Goal: Information Seeking & Learning: Check status

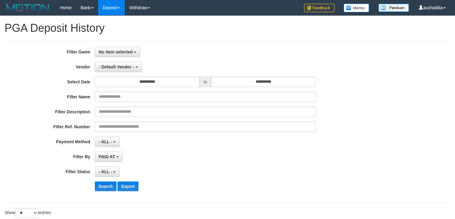
select select
select select "**"
click at [127, 54] on span "No item selected" at bounding box center [116, 51] width 34 height 5
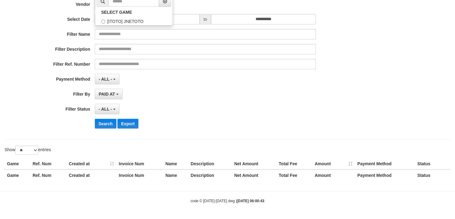
click at [127, 86] on div "**********" at bounding box center [189, 58] width 379 height 149
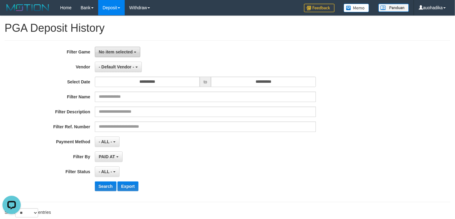
click at [122, 48] on button "No item selected" at bounding box center [117, 52] width 45 height 10
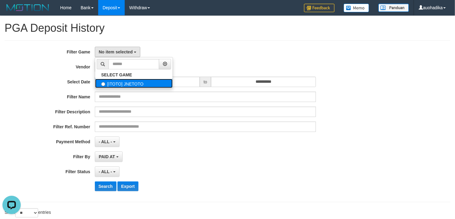
click at [124, 83] on label "[ITOTO] JNETOTO" at bounding box center [133, 83] width 77 height 9
select select "***"
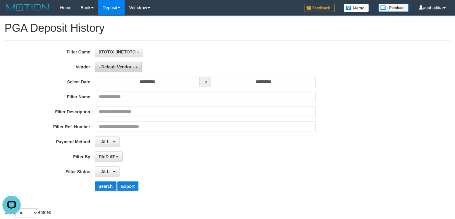
scroll to position [5, 0]
click at [123, 70] on button "- Default Vendor -" at bounding box center [118, 67] width 47 height 10
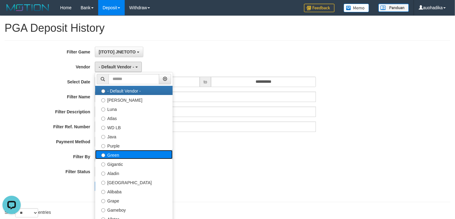
click at [124, 152] on label "Green" at bounding box center [133, 154] width 77 height 9
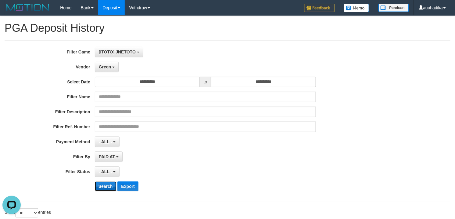
click at [107, 189] on button "Search" at bounding box center [106, 186] width 22 height 10
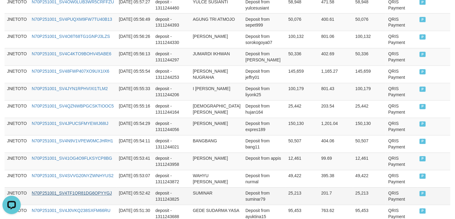
scroll to position [522, 0]
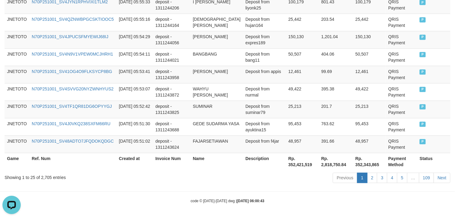
click at [44, 176] on div "Showing 1 to 25 of 2,705 entries" at bounding box center [95, 176] width 181 height 9
copy div "2,705"
click at [287, 162] on th "Rp. 352,421,519" at bounding box center [302, 160] width 33 height 17
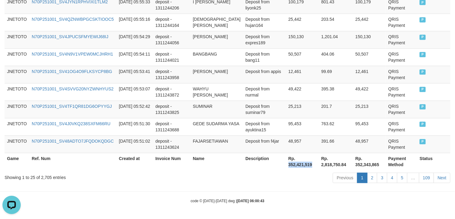
copy th "352,421,519"
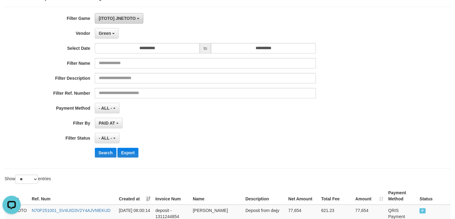
scroll to position [0, 0]
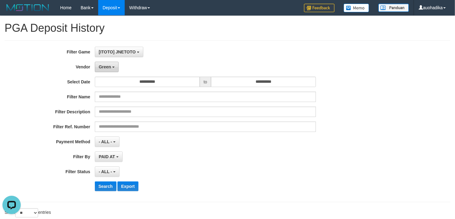
click at [101, 66] on span "Green" at bounding box center [105, 66] width 12 height 5
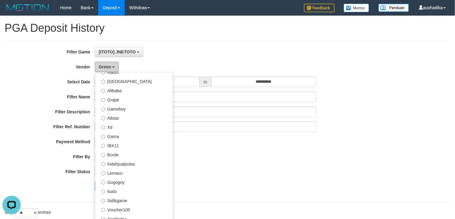
scroll to position [102, 0]
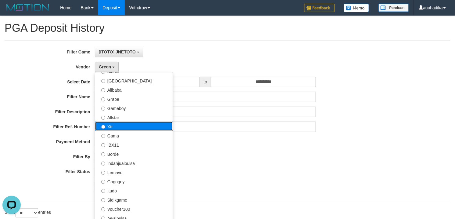
click at [120, 124] on label "Xtr" at bounding box center [133, 125] width 77 height 9
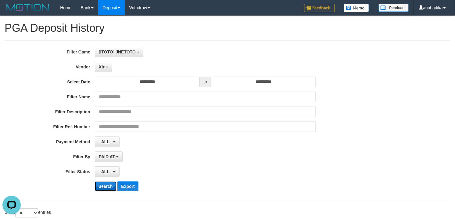
click at [111, 184] on button "Search" at bounding box center [106, 186] width 22 height 10
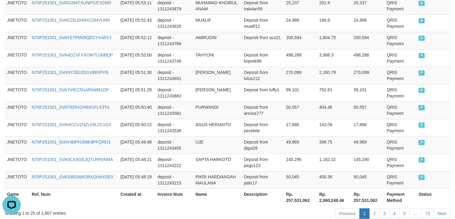
scroll to position [522, 0]
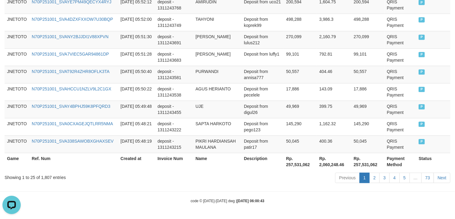
click at [46, 177] on div "Showing 1 to 25 of 1,807 entries" at bounding box center [95, 176] width 181 height 9
copy div "1,807"
click at [295, 165] on th "Rp. 257,531,062" at bounding box center [300, 160] width 33 height 17
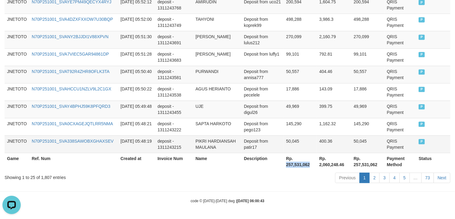
copy th "257,531,062"
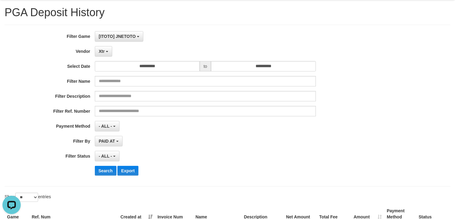
scroll to position [14, 0]
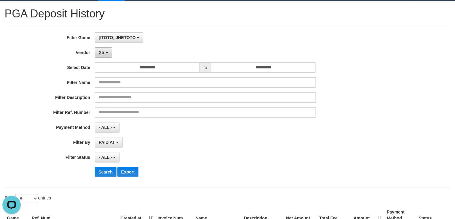
click at [105, 55] on button "Xtr" at bounding box center [103, 52] width 17 height 10
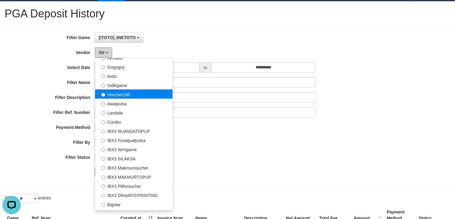
scroll to position [203, 0]
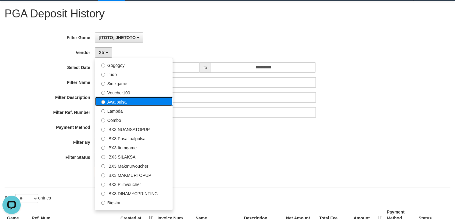
click at [134, 99] on label "Awalpulsa" at bounding box center [133, 101] width 77 height 9
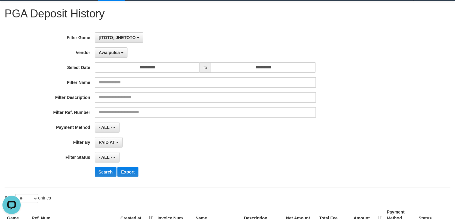
click at [102, 177] on div "**********" at bounding box center [189, 106] width 379 height 149
click at [102, 176] on button "Search" at bounding box center [106, 172] width 22 height 10
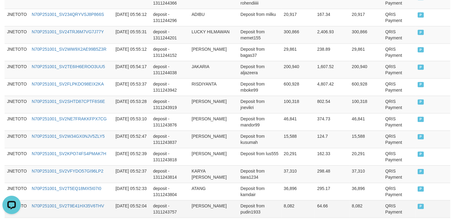
scroll to position [522, 0]
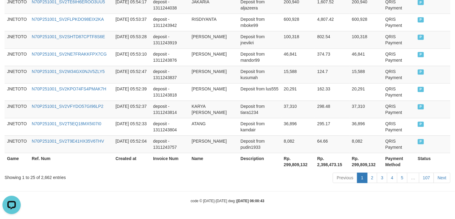
click at [41, 179] on div "Showing 1 to 25 of 2,662 entries" at bounding box center [95, 176] width 181 height 9
copy div "2,662"
click at [290, 168] on th "Rp. 299,809,132" at bounding box center [298, 160] width 34 height 17
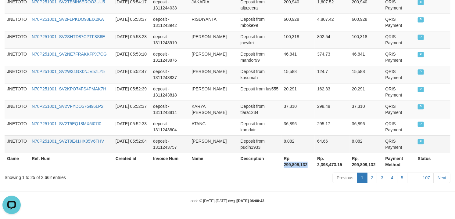
copy th "299,809,132"
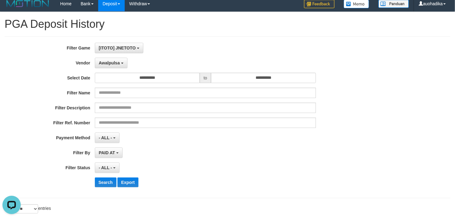
scroll to position [0, 0]
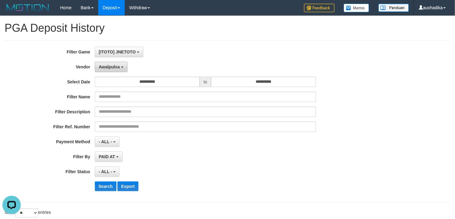
click at [115, 67] on span "Awalpulsa" at bounding box center [109, 66] width 21 height 5
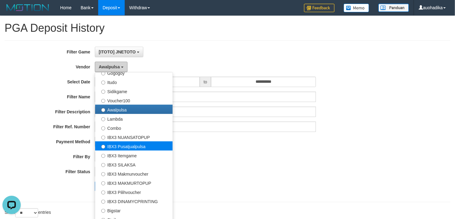
scroll to position [227, 0]
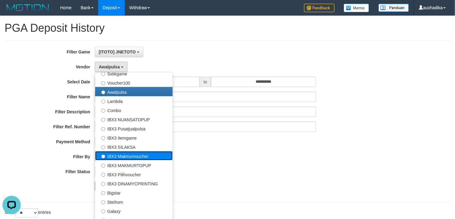
click at [156, 158] on label "IBX3 Makmurvoucher" at bounding box center [133, 155] width 77 height 9
select select "**********"
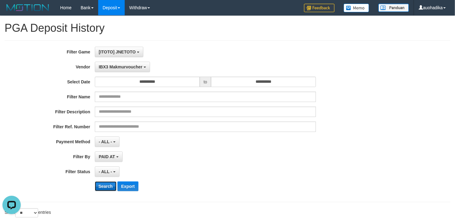
click at [107, 189] on button "Search" at bounding box center [106, 186] width 22 height 10
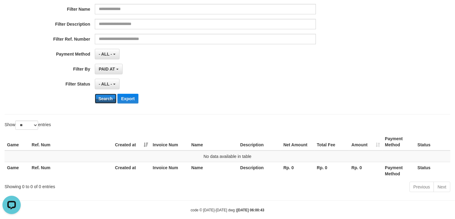
scroll to position [98, 0]
